Goal: Navigation & Orientation: Find specific page/section

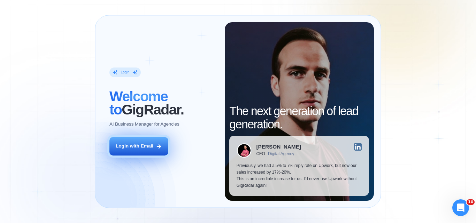
click at [165, 150] on button "Login with Email" at bounding box center [138, 146] width 59 height 18
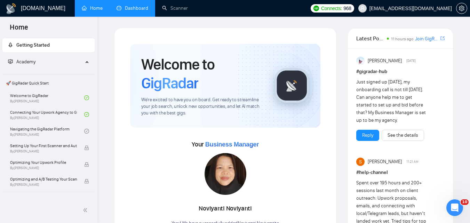
click at [128, 9] on link "Dashboard" at bounding box center [133, 8] width 32 height 6
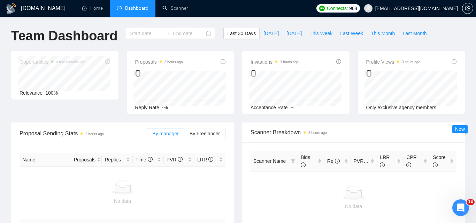
type input "[DATE]"
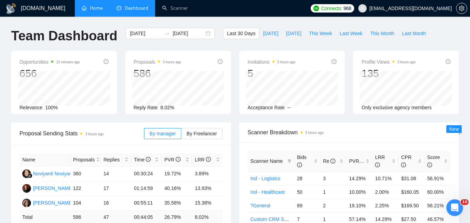
click at [96, 5] on link "Home" at bounding box center [92, 8] width 21 height 6
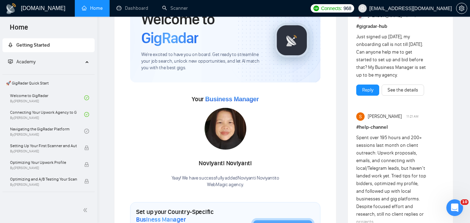
scroll to position [32, 0]
